Goal: Information Seeking & Learning: Learn about a topic

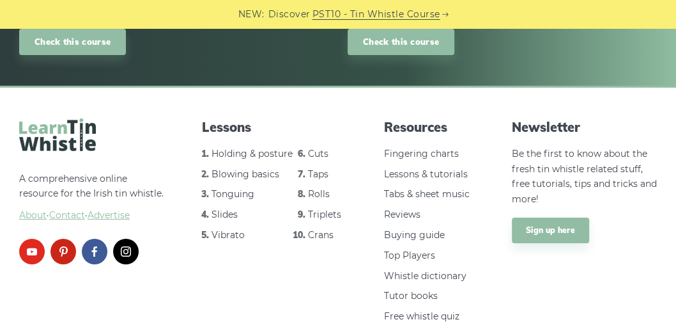
scroll to position [2109, 0]
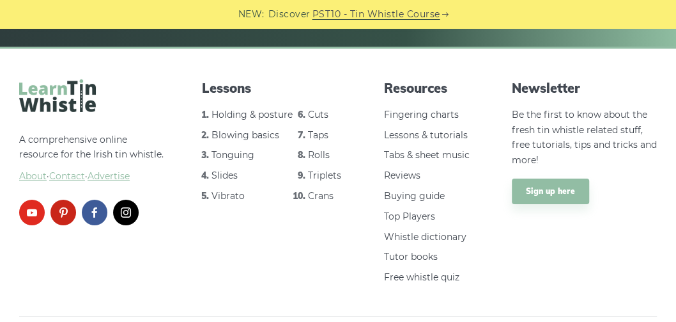
drag, startPoint x: 362, startPoint y: 232, endPoint x: 356, endPoint y: 208, distance: 25.0
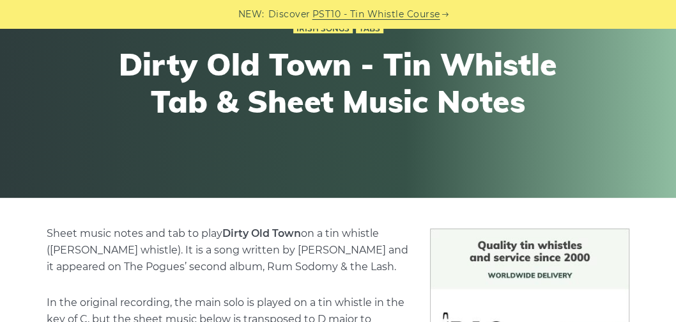
scroll to position [0, 0]
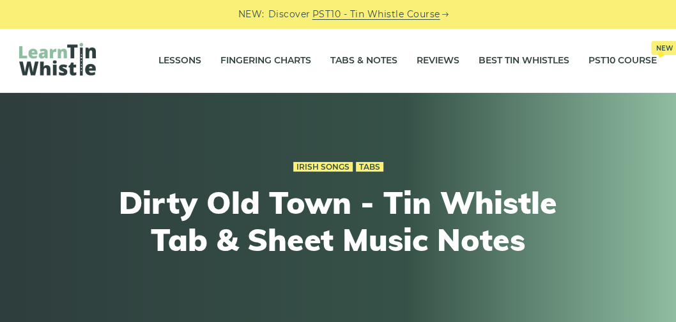
drag, startPoint x: 341, startPoint y: 133, endPoint x: 344, endPoint y: 12, distance: 120.9
click at [511, 58] on link "Best Tin Whistles" at bounding box center [524, 61] width 91 height 32
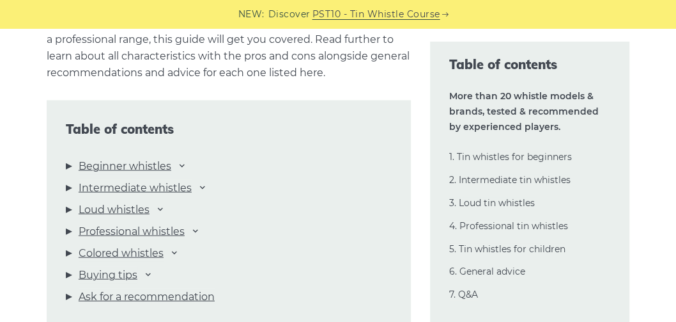
scroll to position [1315, 0]
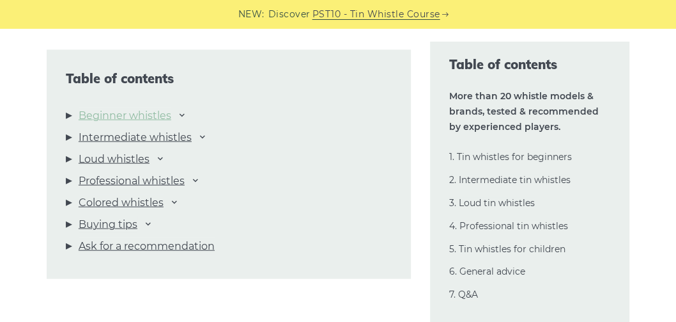
click at [171, 107] on link "Beginner whistles" at bounding box center [125, 115] width 93 height 17
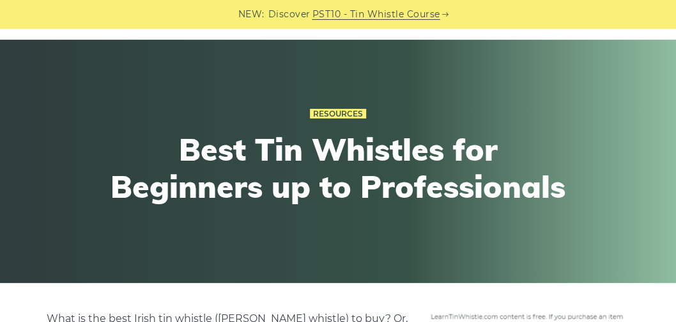
scroll to position [0, 0]
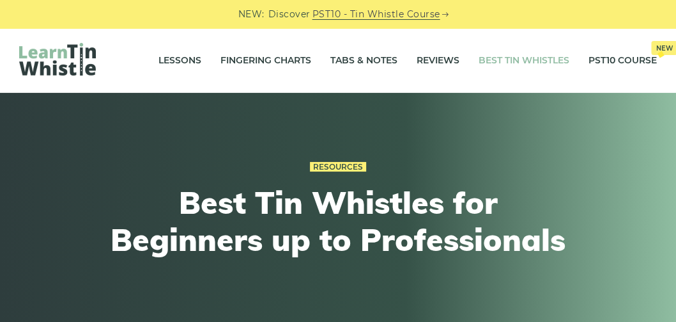
drag, startPoint x: 29, startPoint y: 231, endPoint x: 27, endPoint y: 131, distance: 100.4
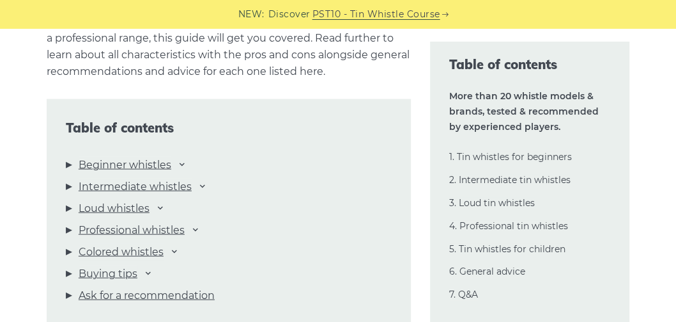
scroll to position [1279, 0]
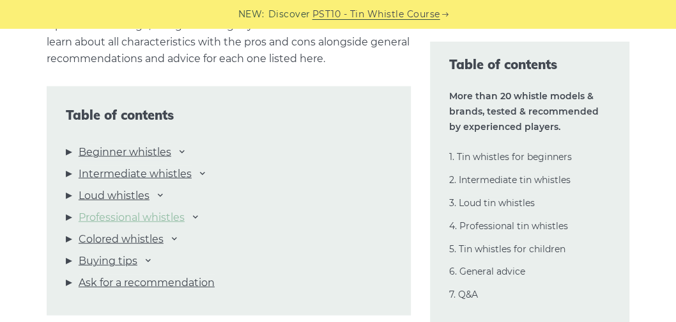
click at [137, 209] on link "Professional whistles" at bounding box center [132, 217] width 106 height 17
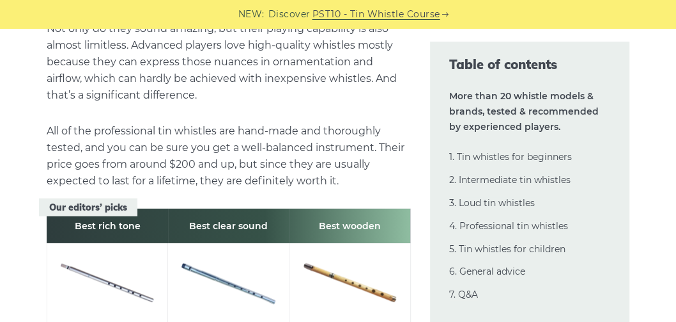
scroll to position [16143, 0]
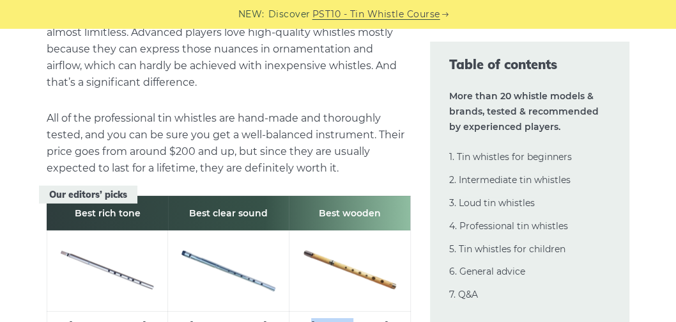
drag, startPoint x: 384, startPoint y: 192, endPoint x: 321, endPoint y: 193, distance: 63.3
click at [321, 311] on td "[PERSON_NAME]" at bounding box center [349, 325] width 121 height 28
copy td "[PERSON_NAME]"
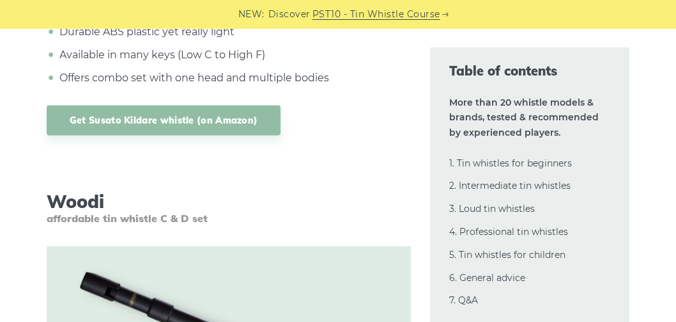
scroll to position [13148, 0]
